Goal: Information Seeking & Learning: Learn about a topic

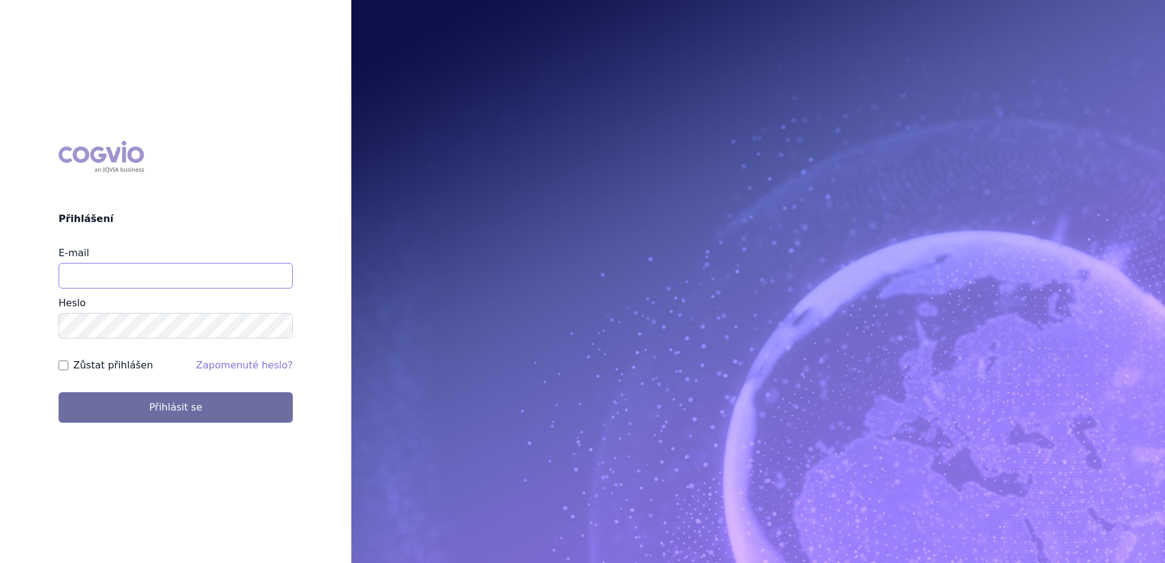
click at [227, 278] on input "E-mail" at bounding box center [176, 276] width 234 height 26
type input "[PERSON_NAME][EMAIL_ADDRESS][DOMAIN_NAME]"
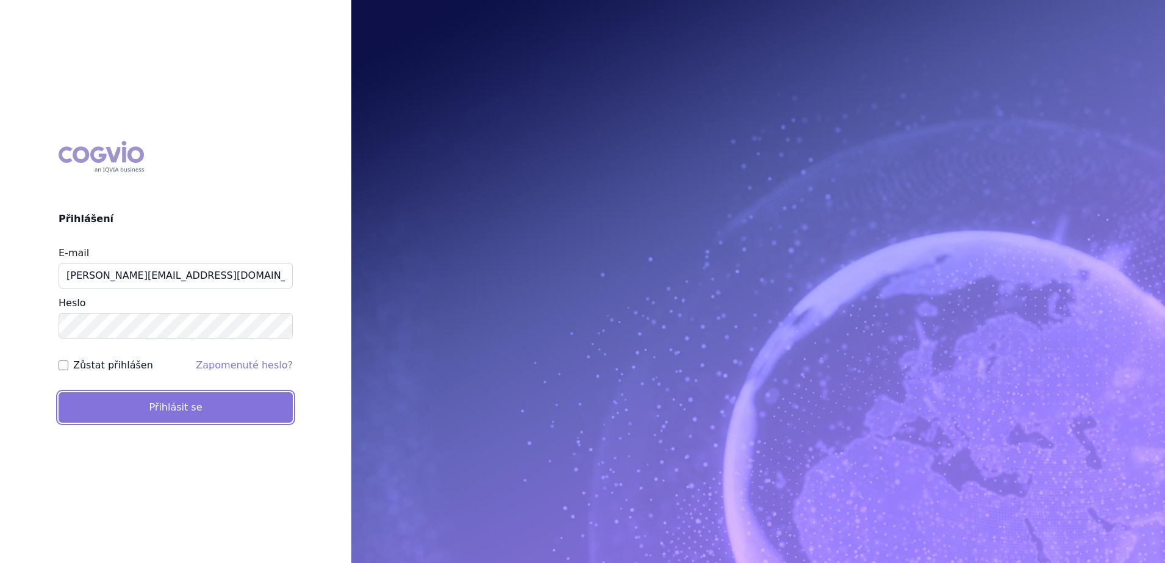
click at [206, 410] on button "Přihlásit se" at bounding box center [176, 407] width 234 height 31
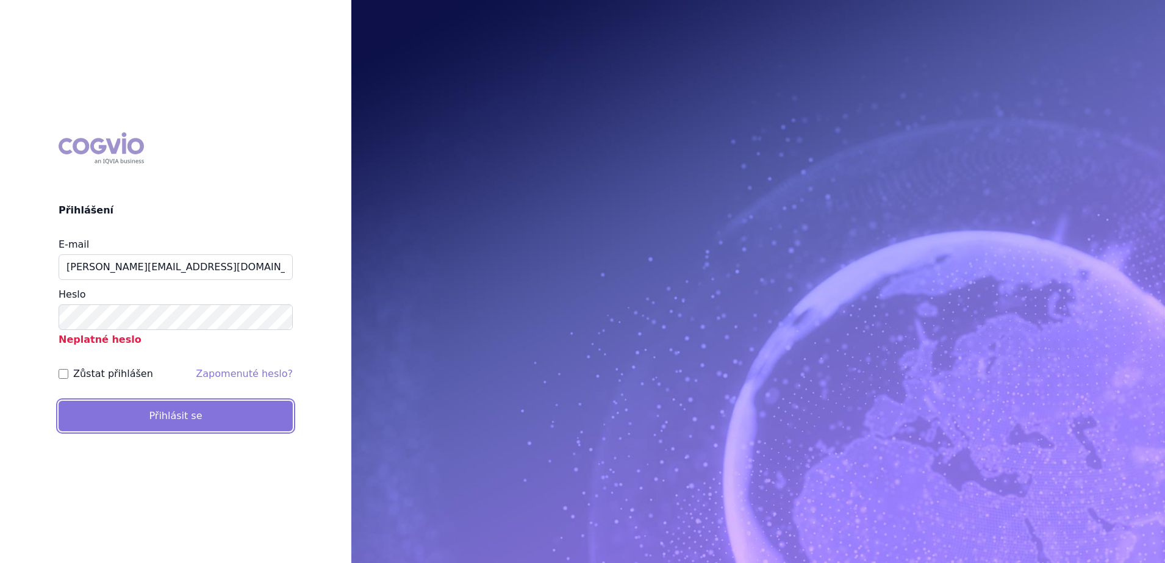
click at [203, 423] on button "Přihlásit se" at bounding box center [176, 416] width 234 height 31
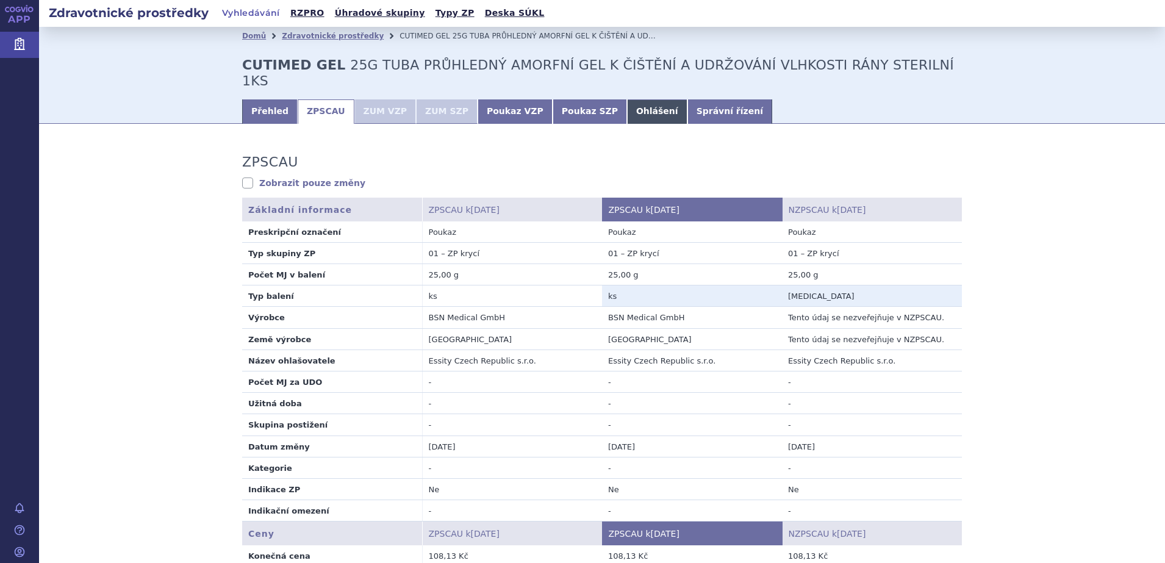
click at [627, 99] on link "Ohlášení" at bounding box center [657, 111] width 60 height 24
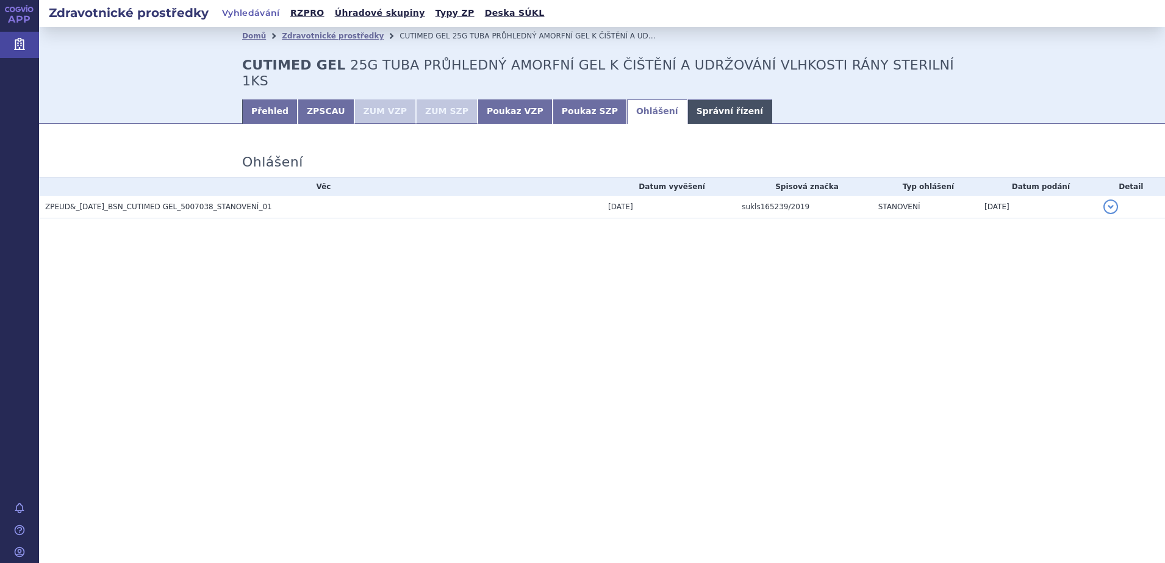
click at [688, 99] on link "Správní řízení" at bounding box center [730, 111] width 85 height 24
